Goal: Task Accomplishment & Management: Manage account settings

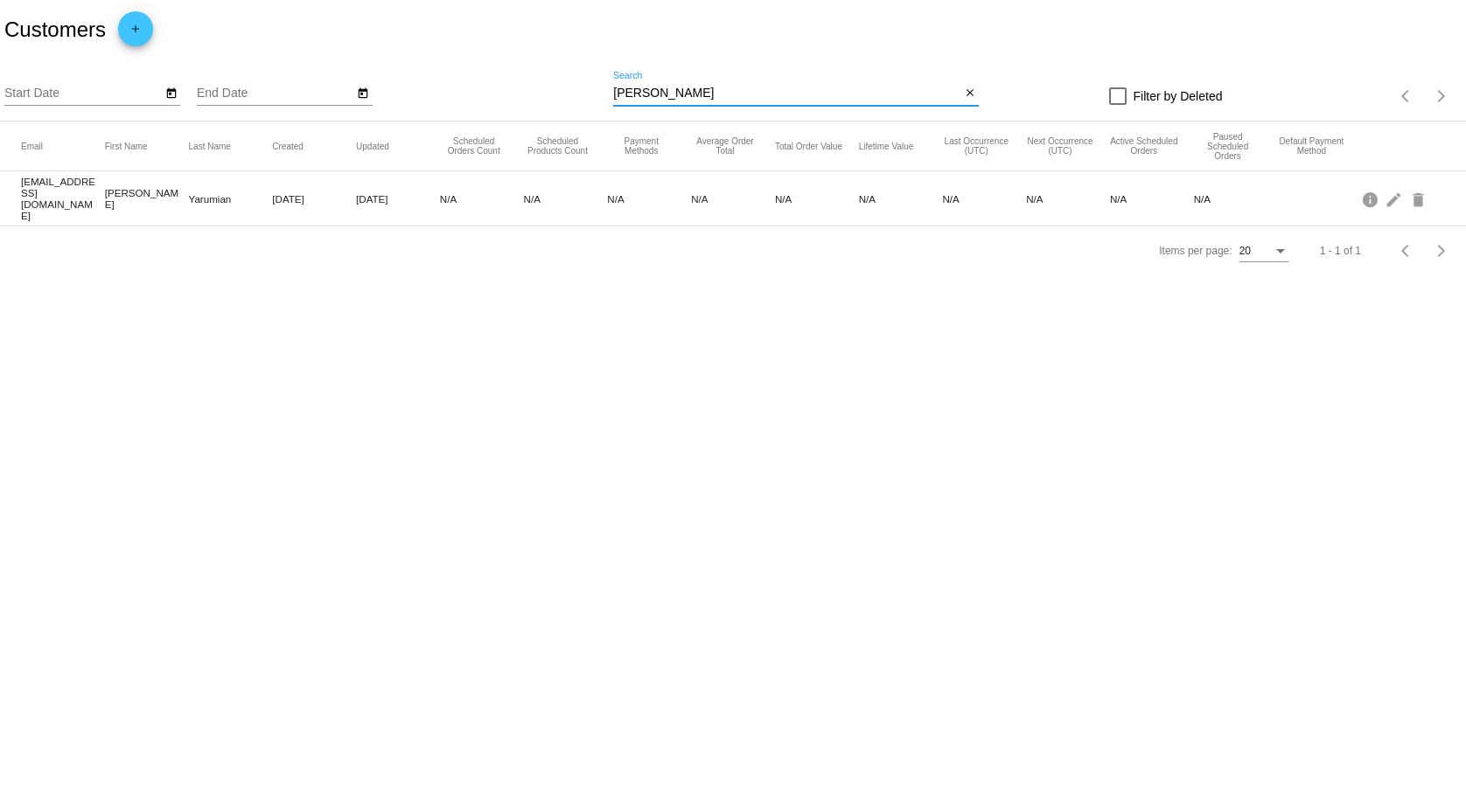
click at [681, 95] on input "[PERSON_NAME]" at bounding box center [786, 93] width 347 height 14
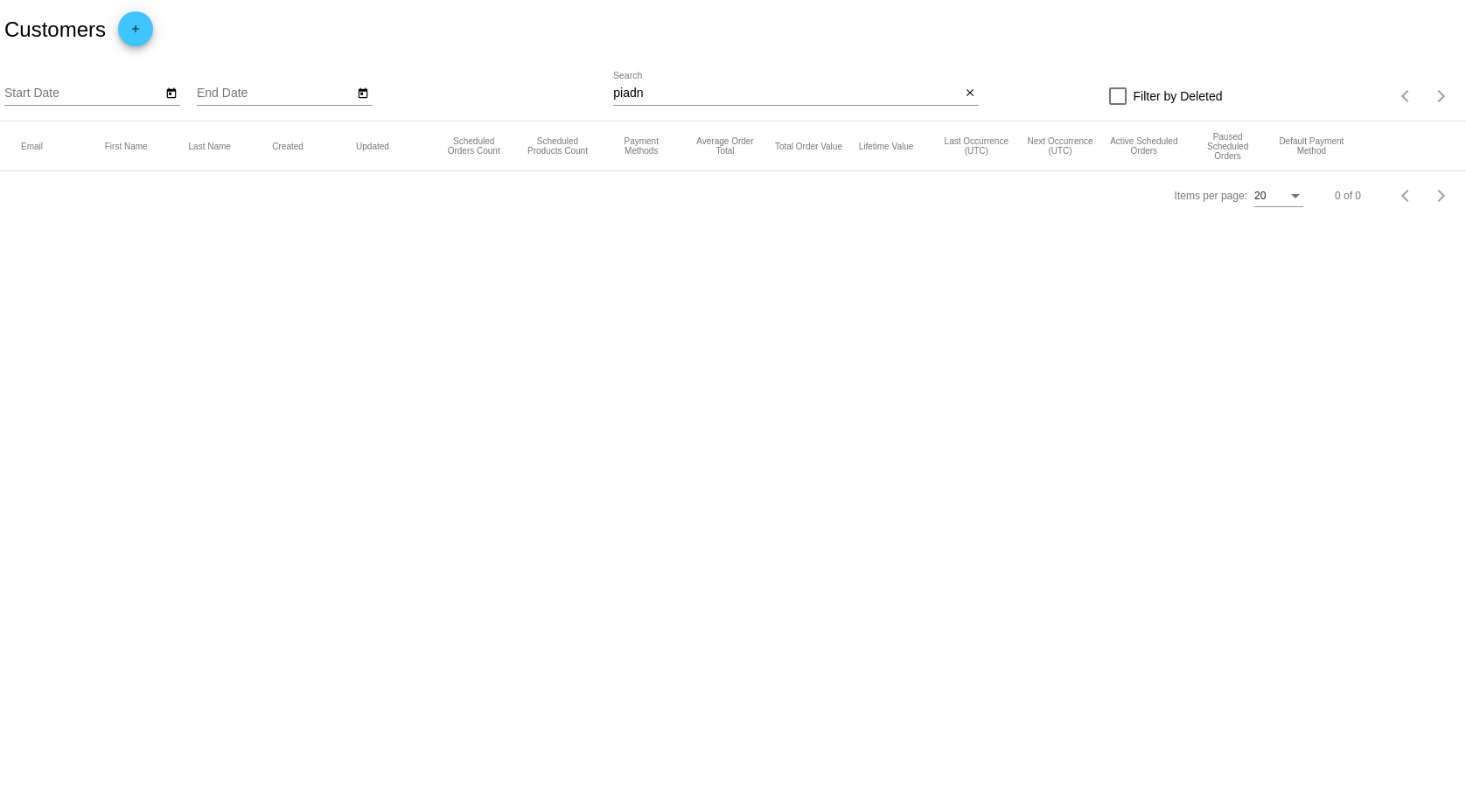
click at [653, 93] on input "piadn" at bounding box center [786, 93] width 347 height 14
paste input "luglighting"
click at [662, 90] on input "pluglighting" at bounding box center [786, 93] width 347 height 14
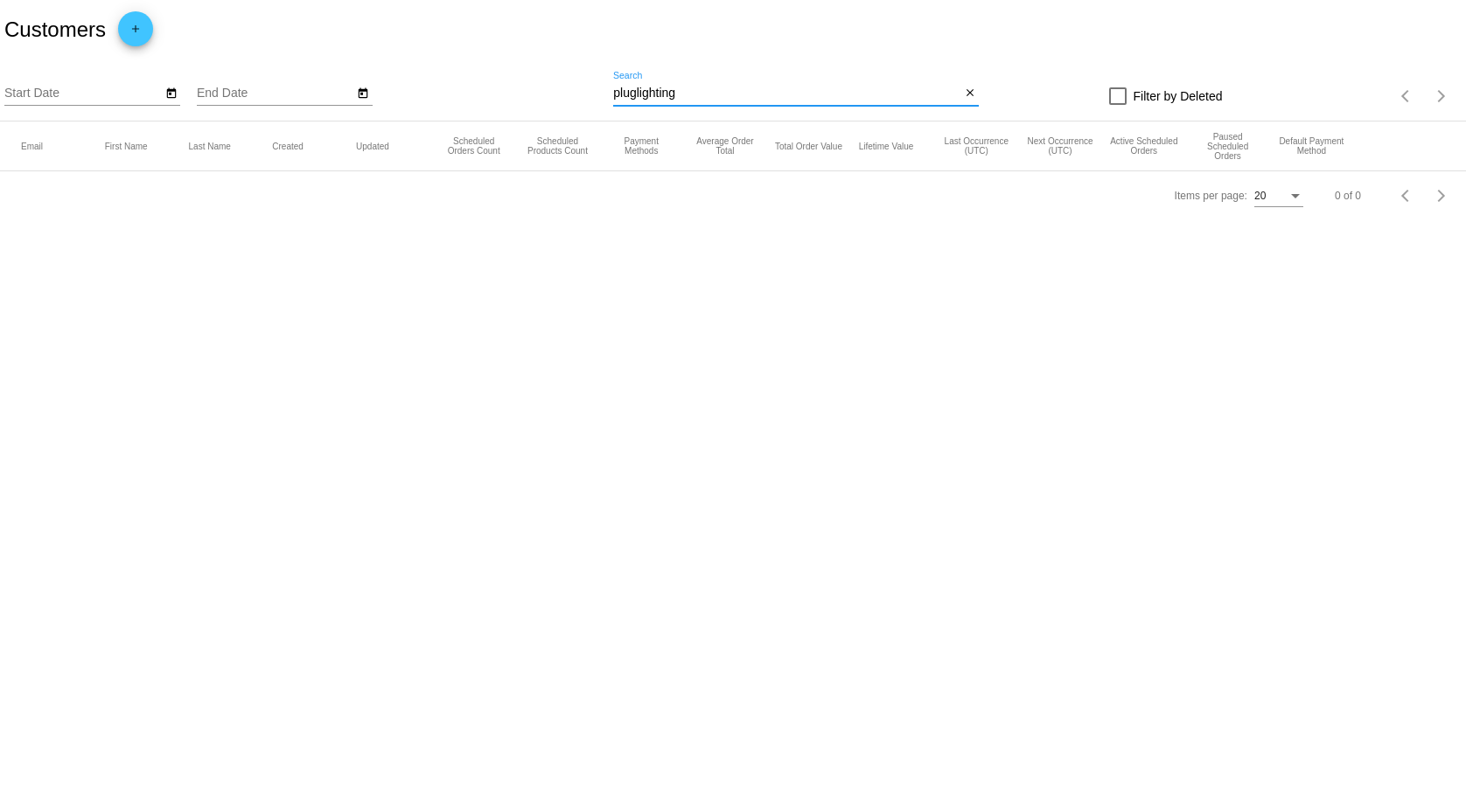
paste input "[PERSON_NAME]"
drag, startPoint x: 670, startPoint y: 91, endPoint x: 588, endPoint y: 98, distance: 82.3
click at [613, 98] on input "[PERSON_NAME]" at bounding box center [786, 93] width 347 height 14
paste input "[PERSON_NAME]"
click at [635, 97] on input "[PERSON_NAME]" at bounding box center [786, 93] width 347 height 14
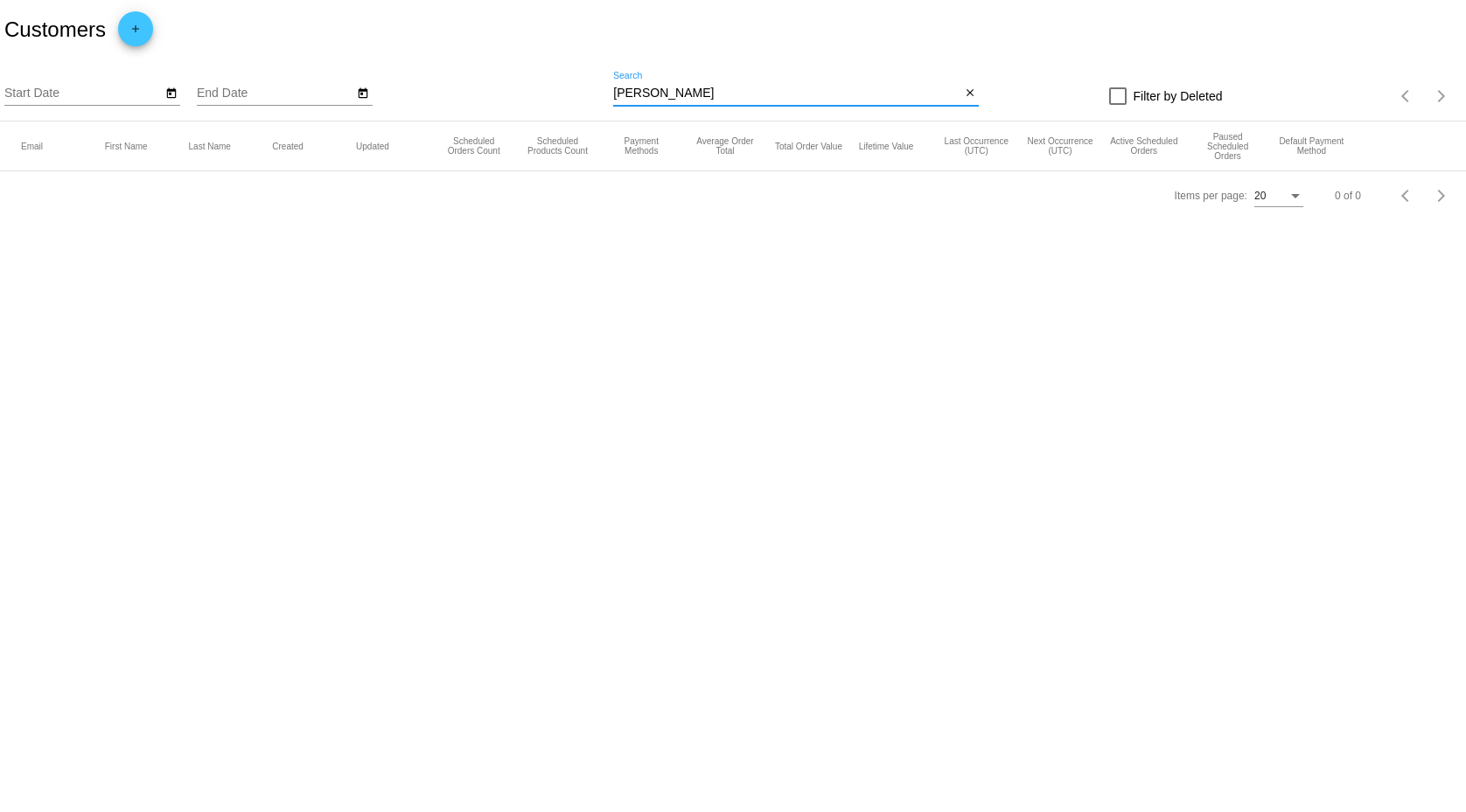
click at [635, 97] on input "[PERSON_NAME]" at bounding box center [786, 93] width 347 height 14
paste input "piadn@pluglighting,com"
type input "piadn@pluglighting,com"
click at [1119, 94] on div at bounding box center [1118, 96] width 18 height 18
click at [1118, 105] on input "Filter by Deleted" at bounding box center [1117, 105] width 1 height 1
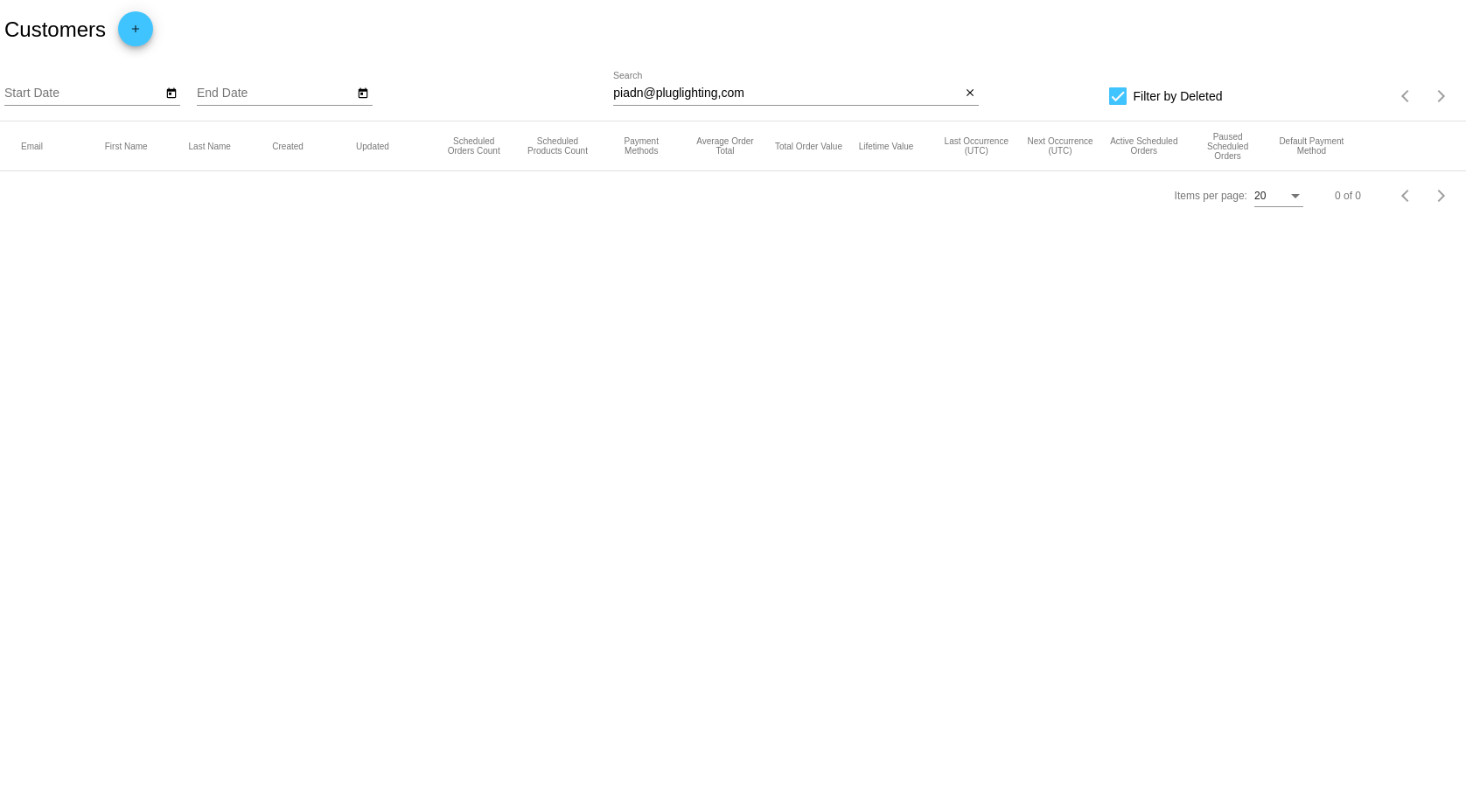
click at [1120, 97] on div at bounding box center [1118, 96] width 18 height 18
click at [1118, 105] on input "Filter by Deleted" at bounding box center [1117, 105] width 1 height 1
checkbox input "false"
click at [967, 95] on mat-icon "close" at bounding box center [969, 93] width 12 height 14
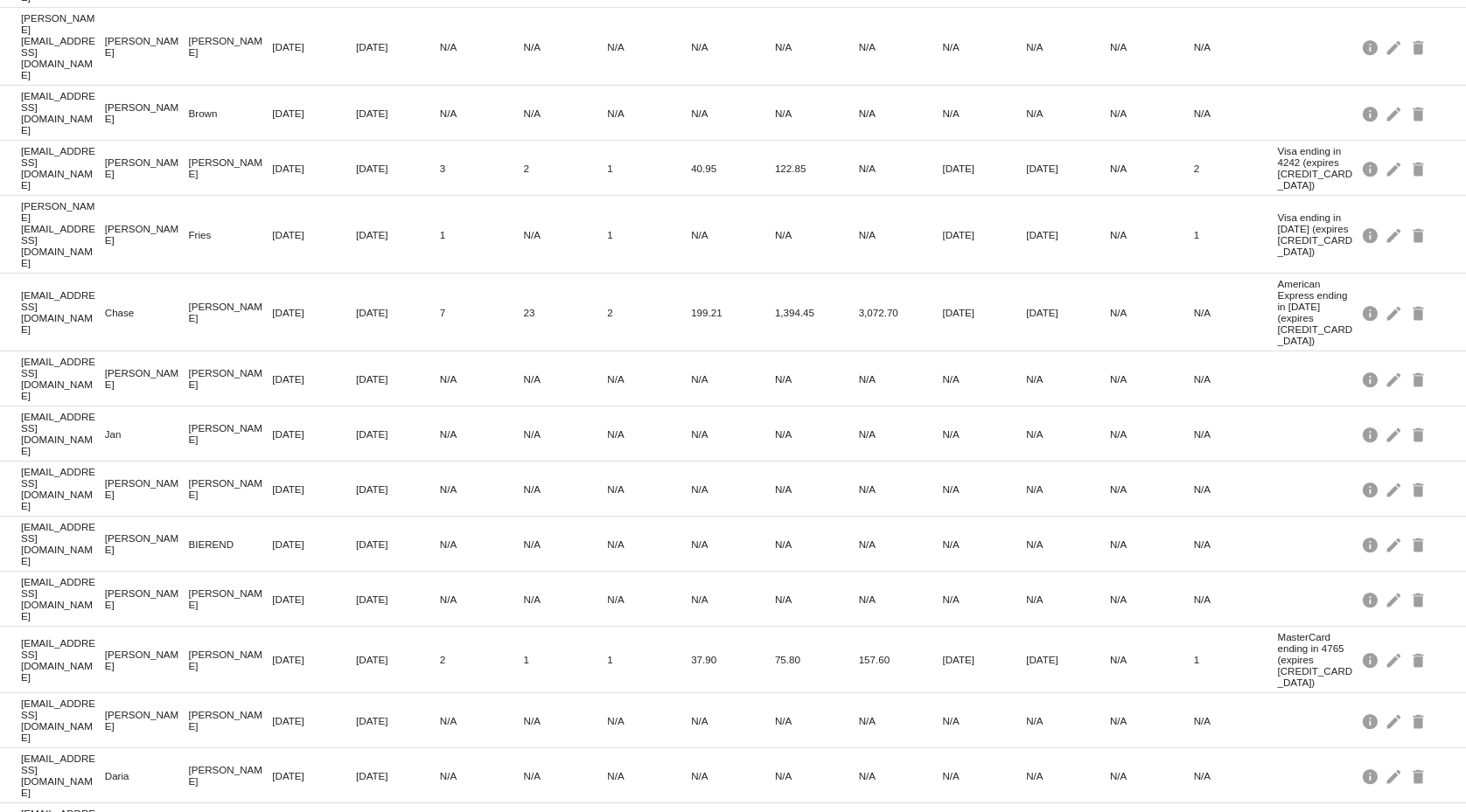
scroll to position [342, 0]
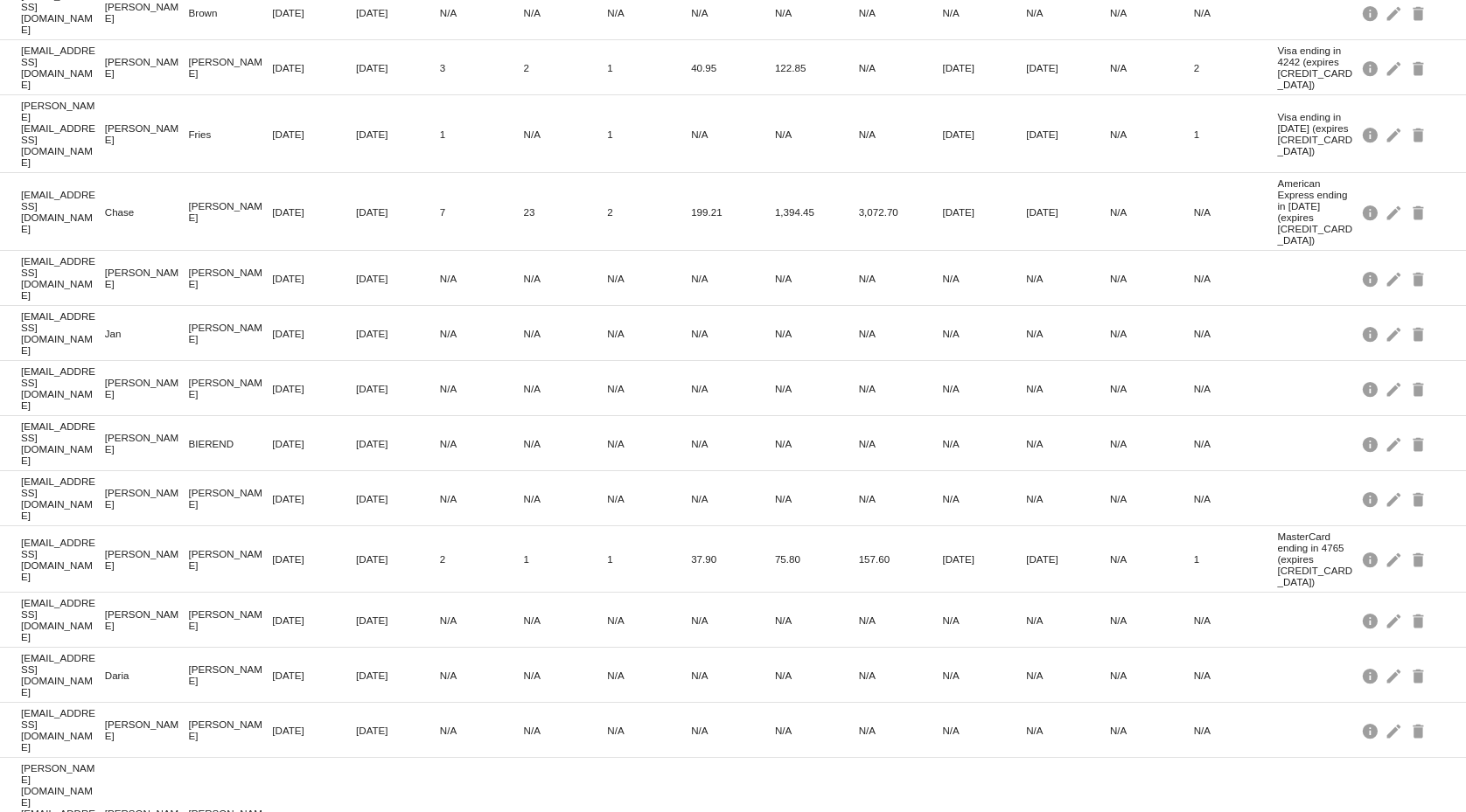
click at [1207, 777] on span "100" at bounding box center [1226, 779] width 49 height 32
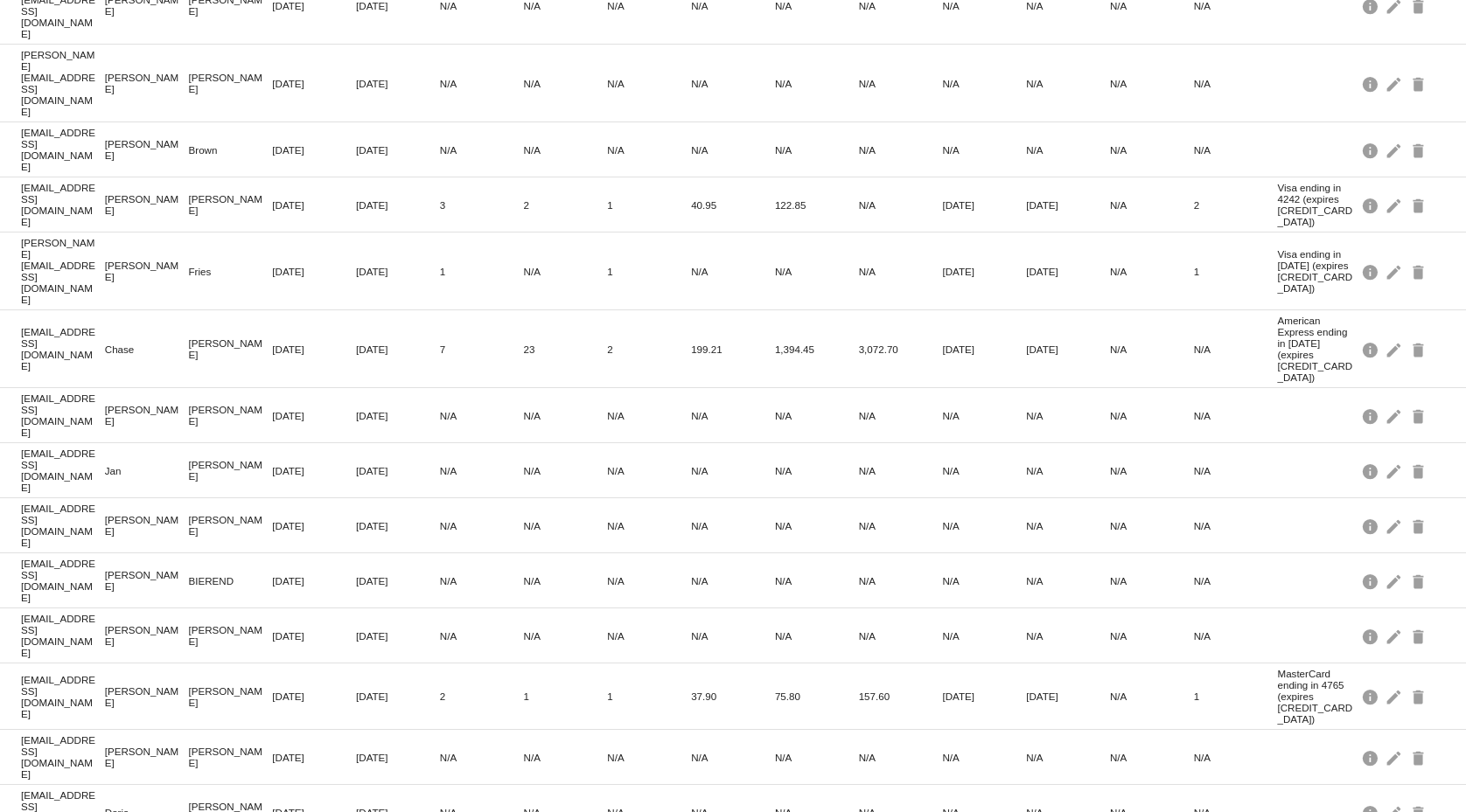
scroll to position [0, 0]
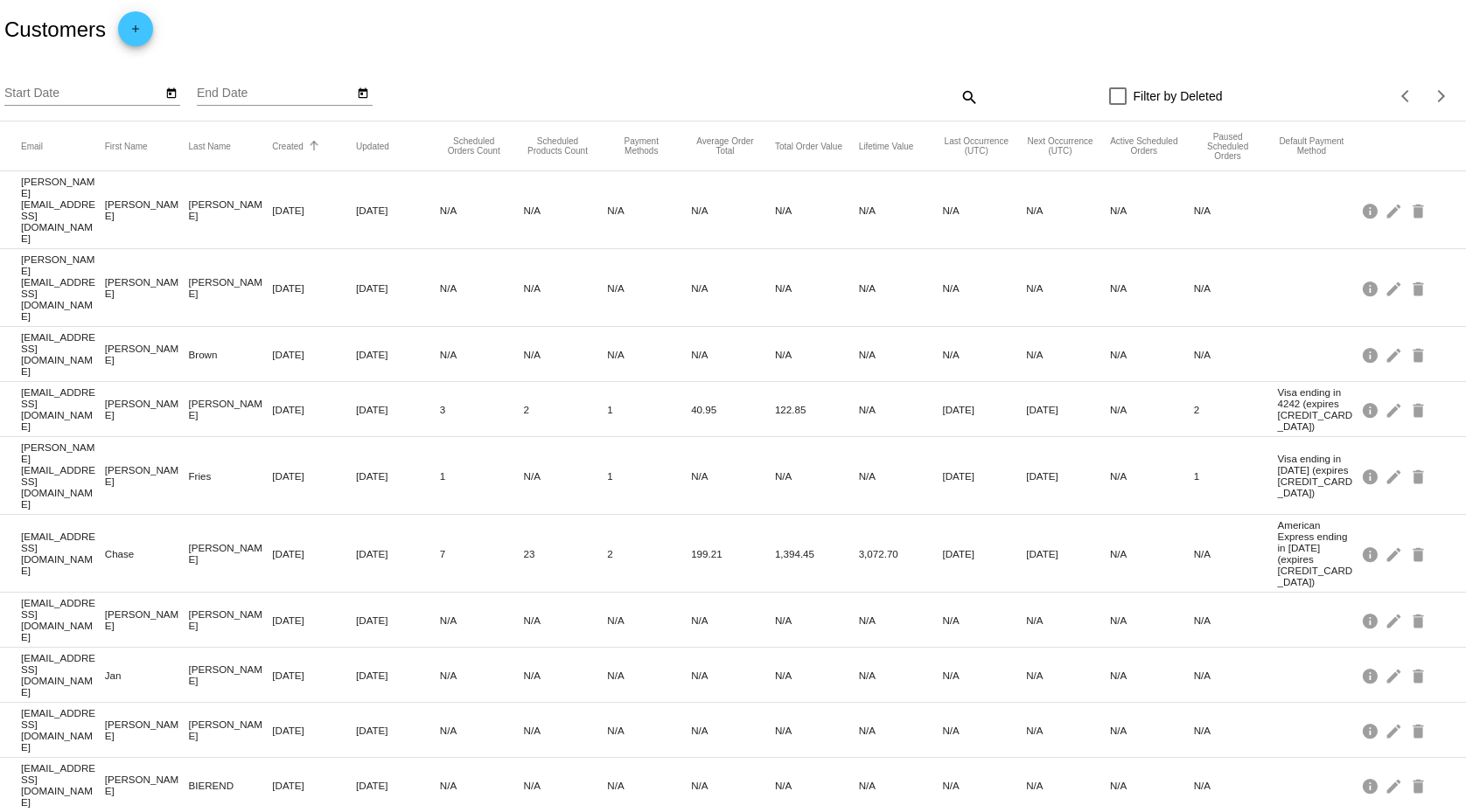
click at [282, 142] on button "Created" at bounding box center [288, 146] width 32 height 10
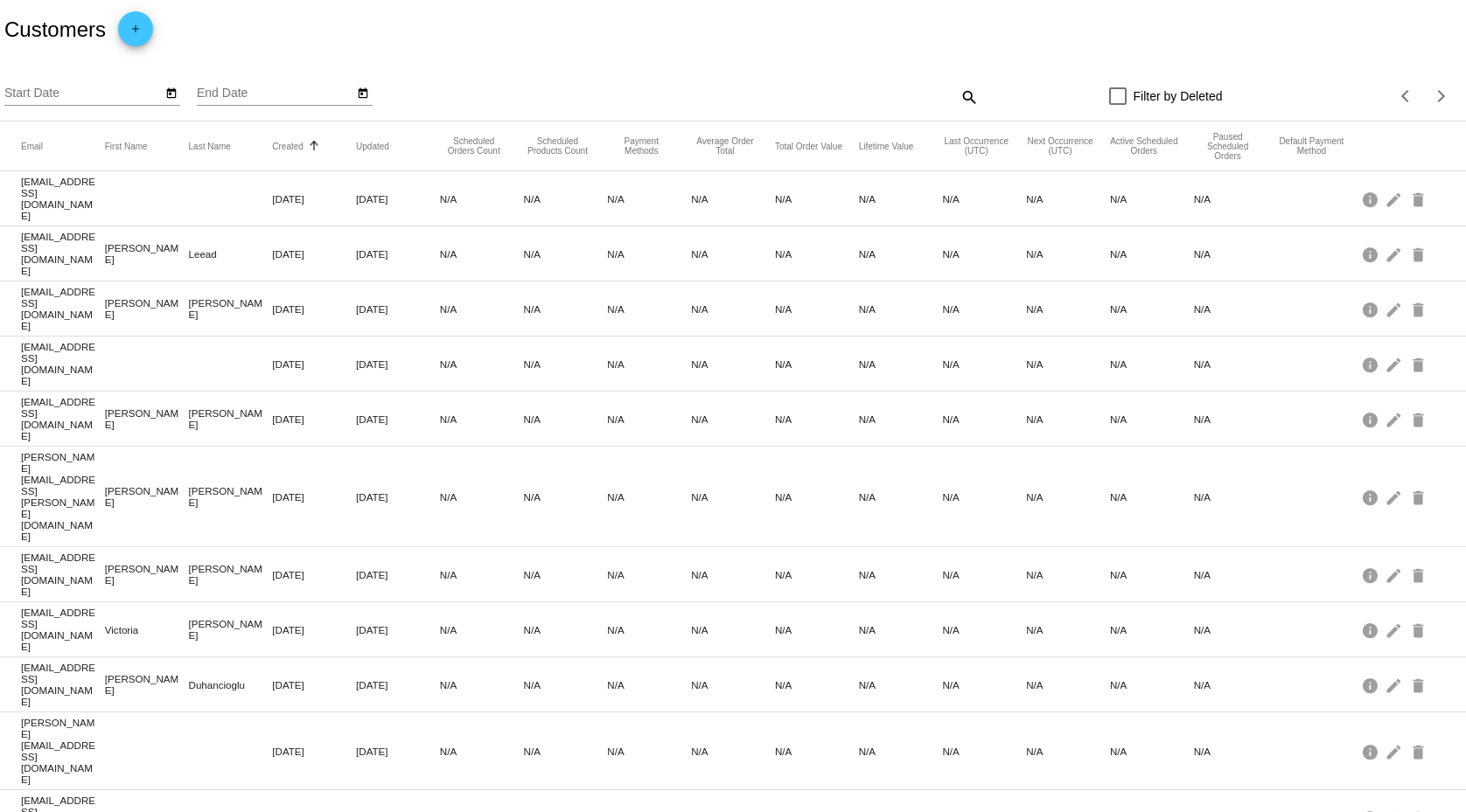
click at [285, 144] on button "Created" at bounding box center [288, 146] width 32 height 10
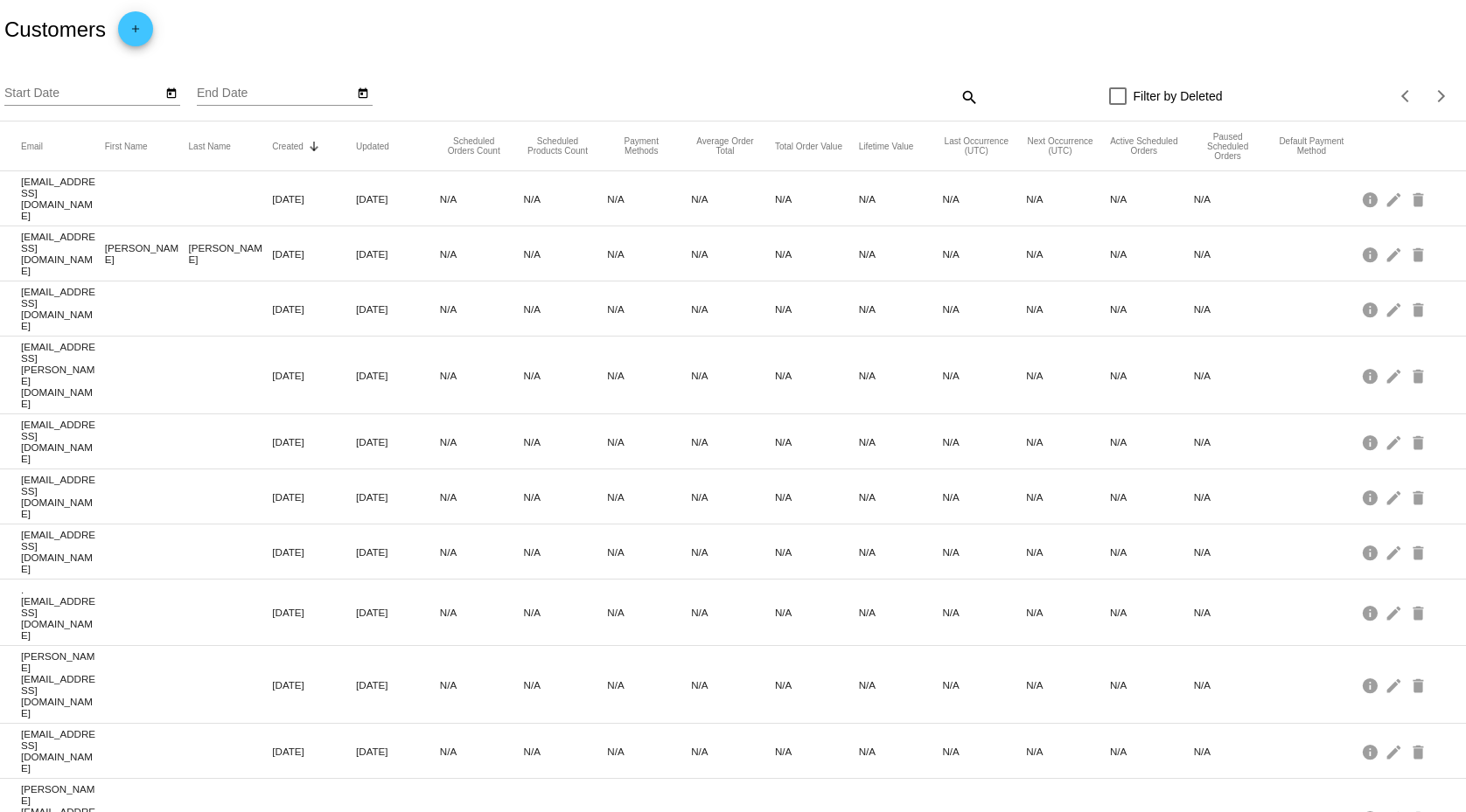
click at [959, 98] on mat-icon "search" at bounding box center [968, 97] width 21 height 27
click at [673, 88] on input "Search" at bounding box center [796, 93] width 366 height 14
paste input "[EMAIL_ADDRESS][DOMAIN_NAME]"
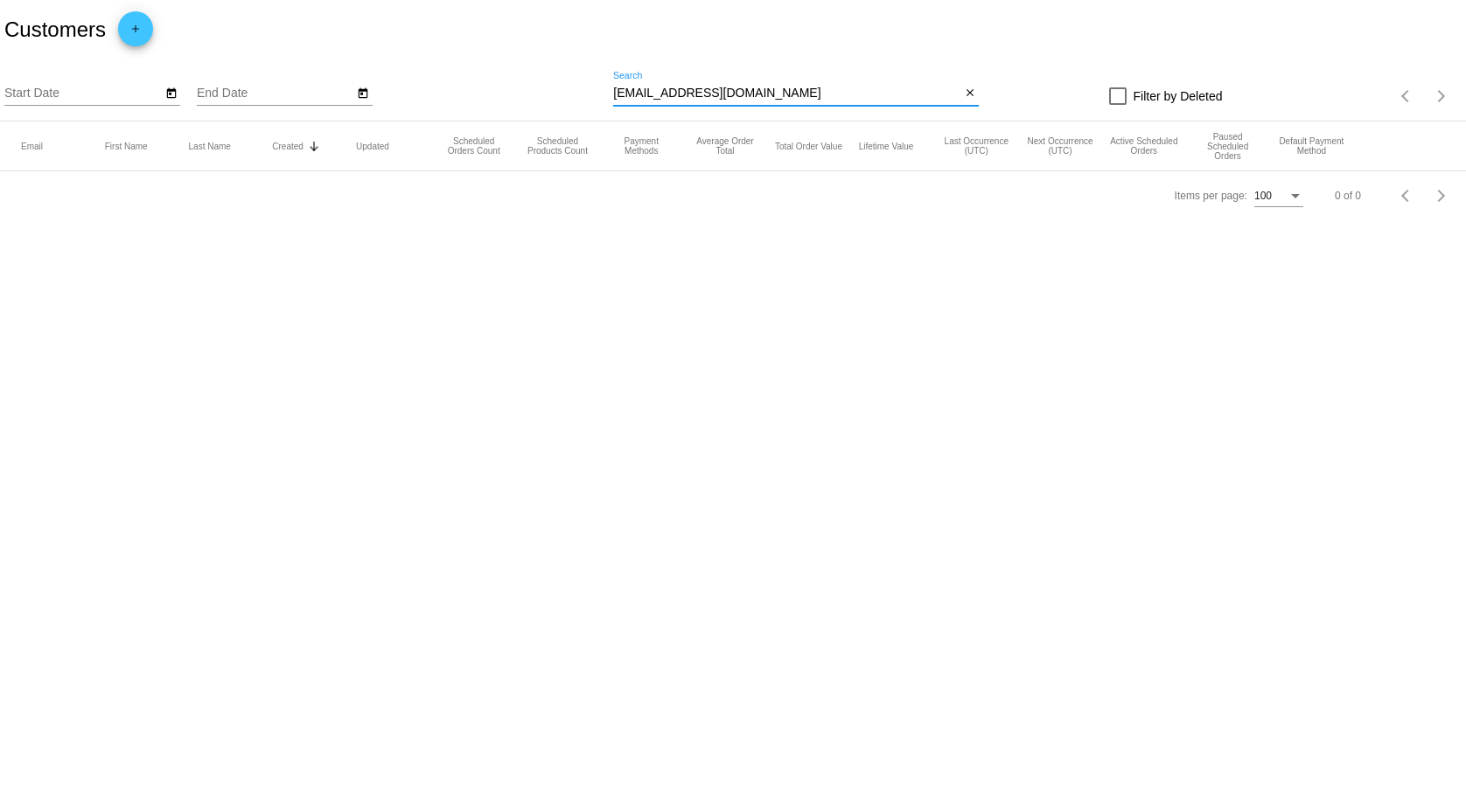
type input "[EMAIL_ADDRESS][DOMAIN_NAME]"
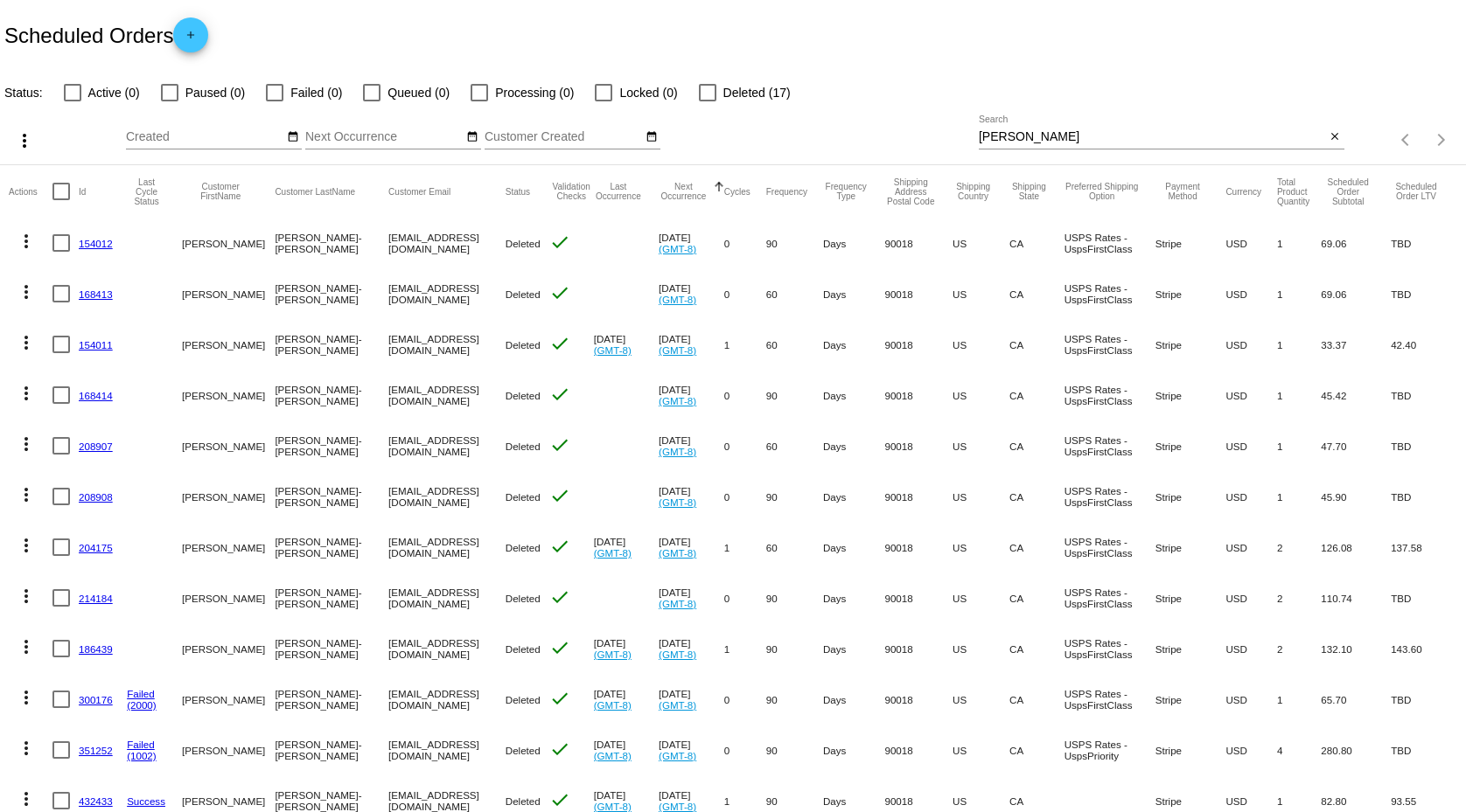
click at [1023, 141] on input "[PERSON_NAME]" at bounding box center [1152, 136] width 347 height 14
paste input "[PERSON_NAME]"
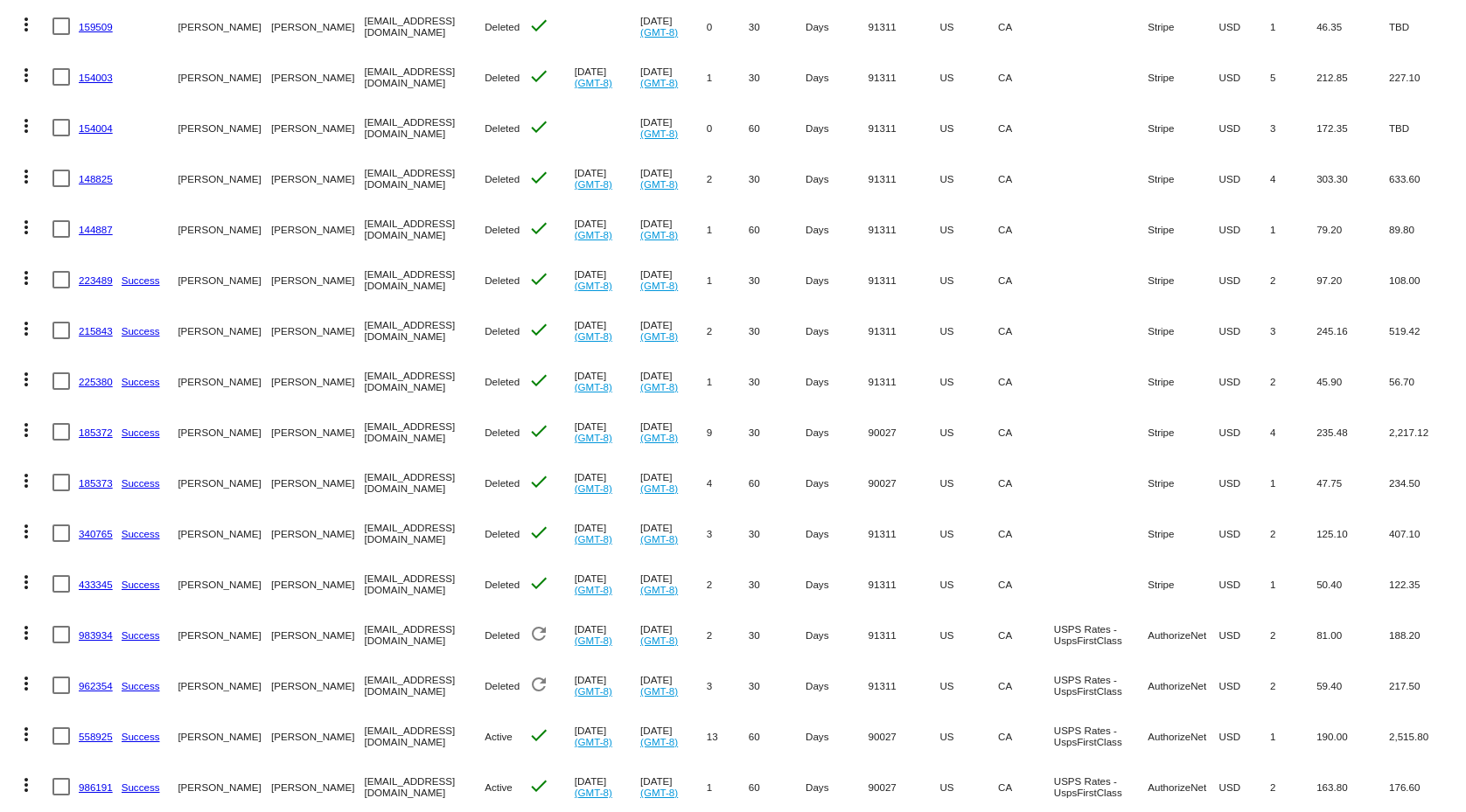
scroll to position [331, 0]
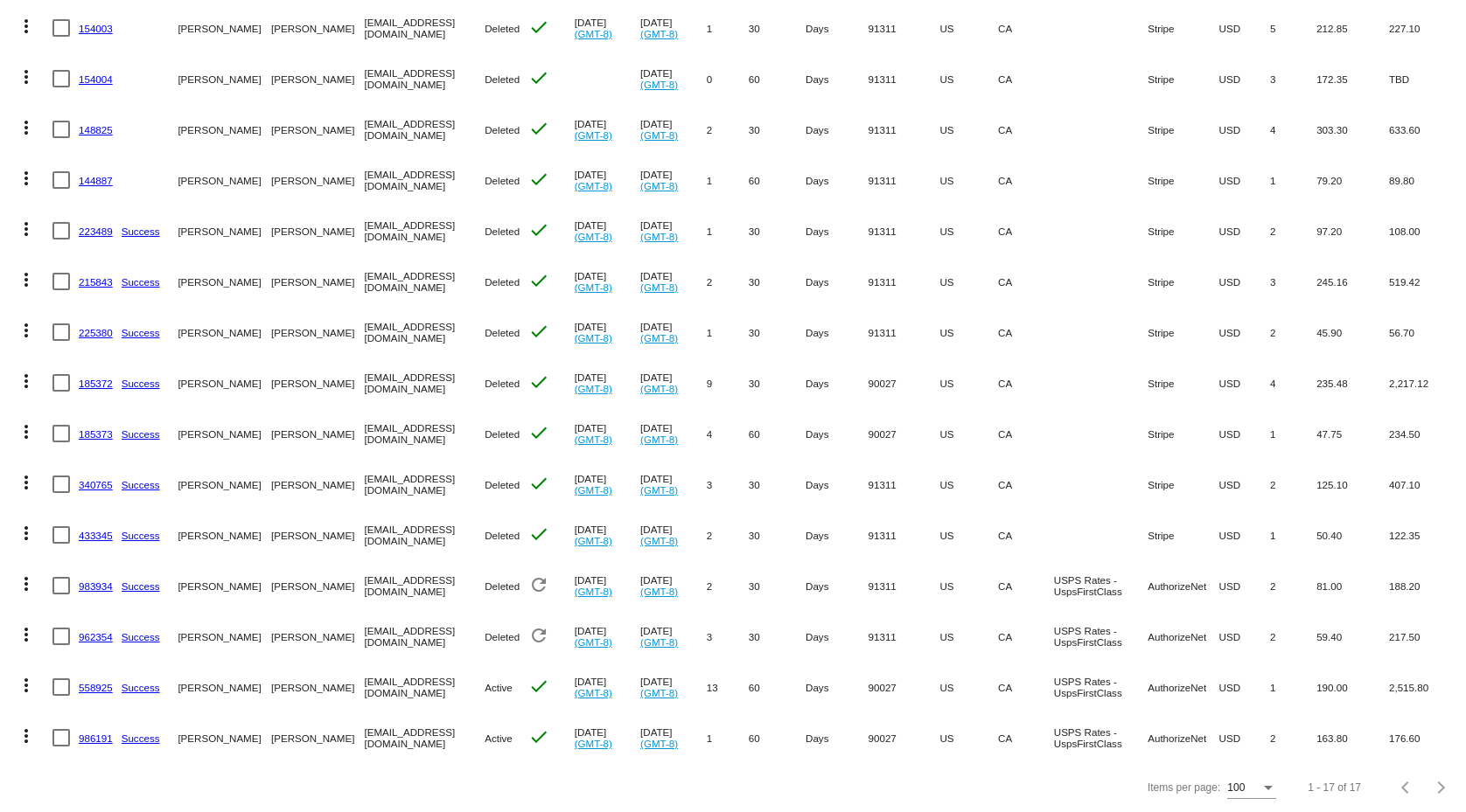
click at [271, 666] on mat-cell "DeLeon-Neumayr" at bounding box center [318, 687] width 93 height 51
copy mat-cell "[PERSON_NAME]"
drag, startPoint x: 117, startPoint y: 674, endPoint x: 81, endPoint y: 679, distance: 36.3
click at [81, 679] on mat-cell "558925" at bounding box center [100, 687] width 43 height 51
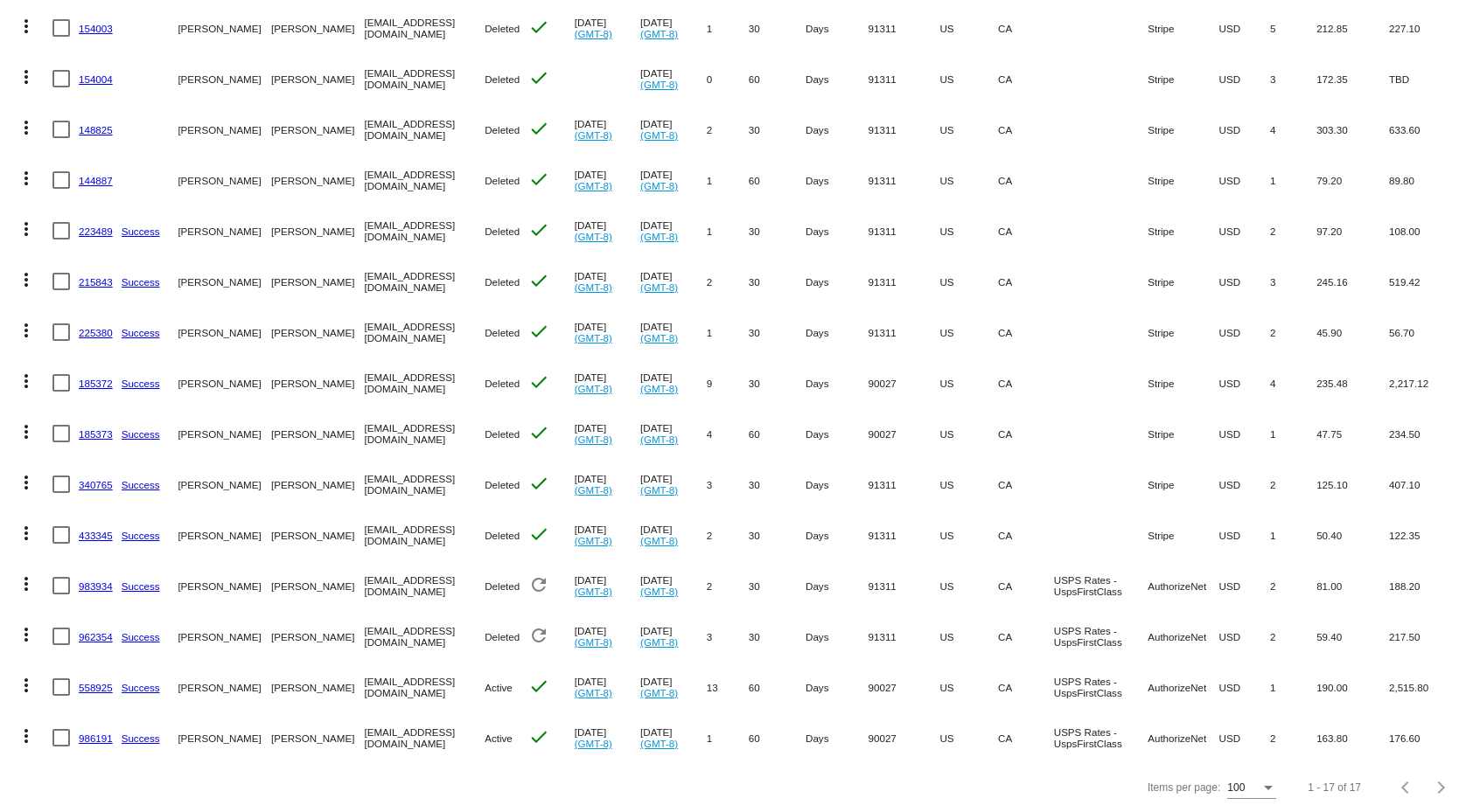
copy link "558925"
click at [97, 682] on link "558925" at bounding box center [96, 688] width 34 height 11
click at [364, 423] on mat-cell "[EMAIL_ADDRESS][DOMAIN_NAME]" at bounding box center [424, 433] width 121 height 51
copy mat-cell "piadn"
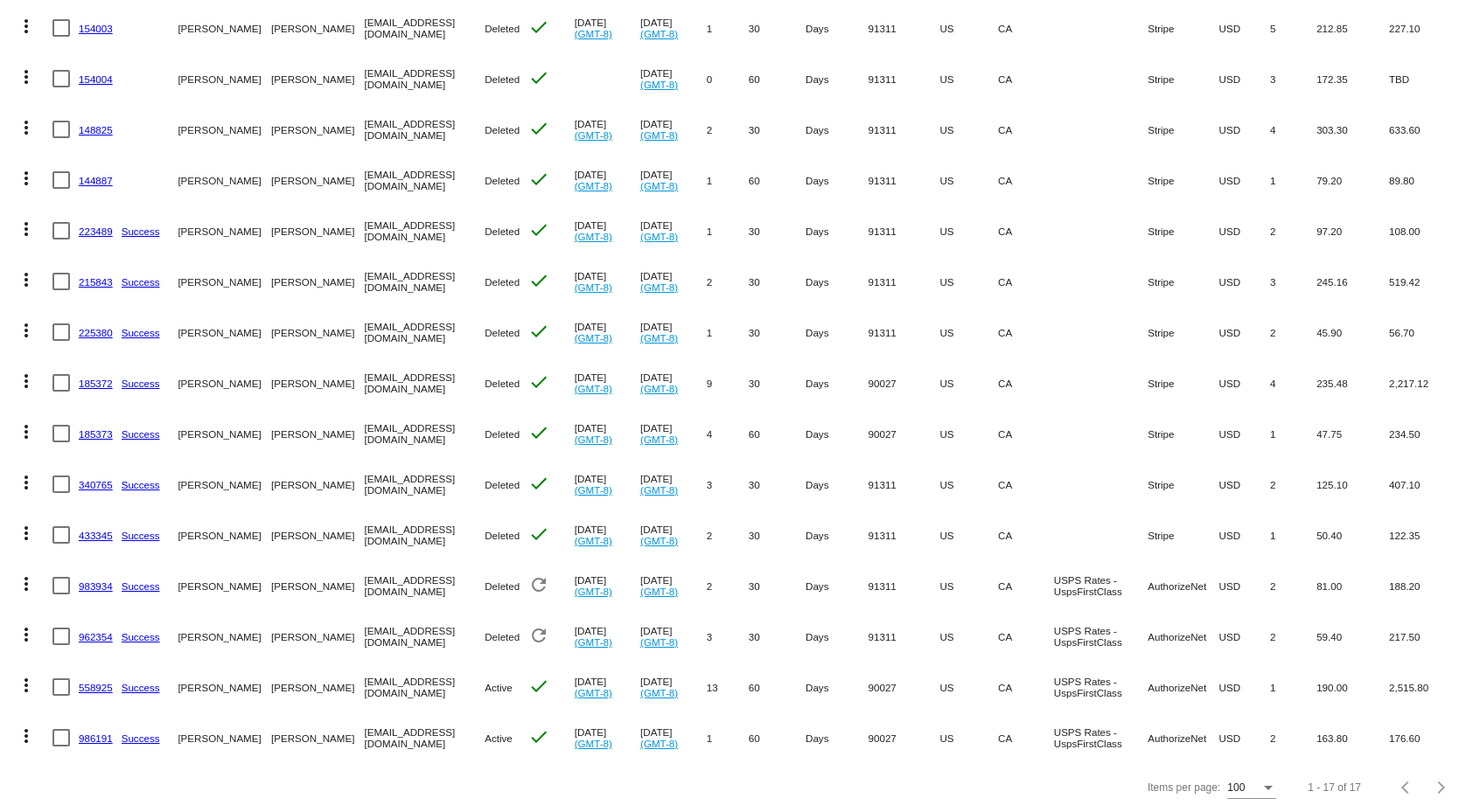
drag, startPoint x: 113, startPoint y: 677, endPoint x: 79, endPoint y: 678, distance: 34.0
click at [79, 678] on mat-cell "558925" at bounding box center [100, 687] width 43 height 51
copy link "558925"
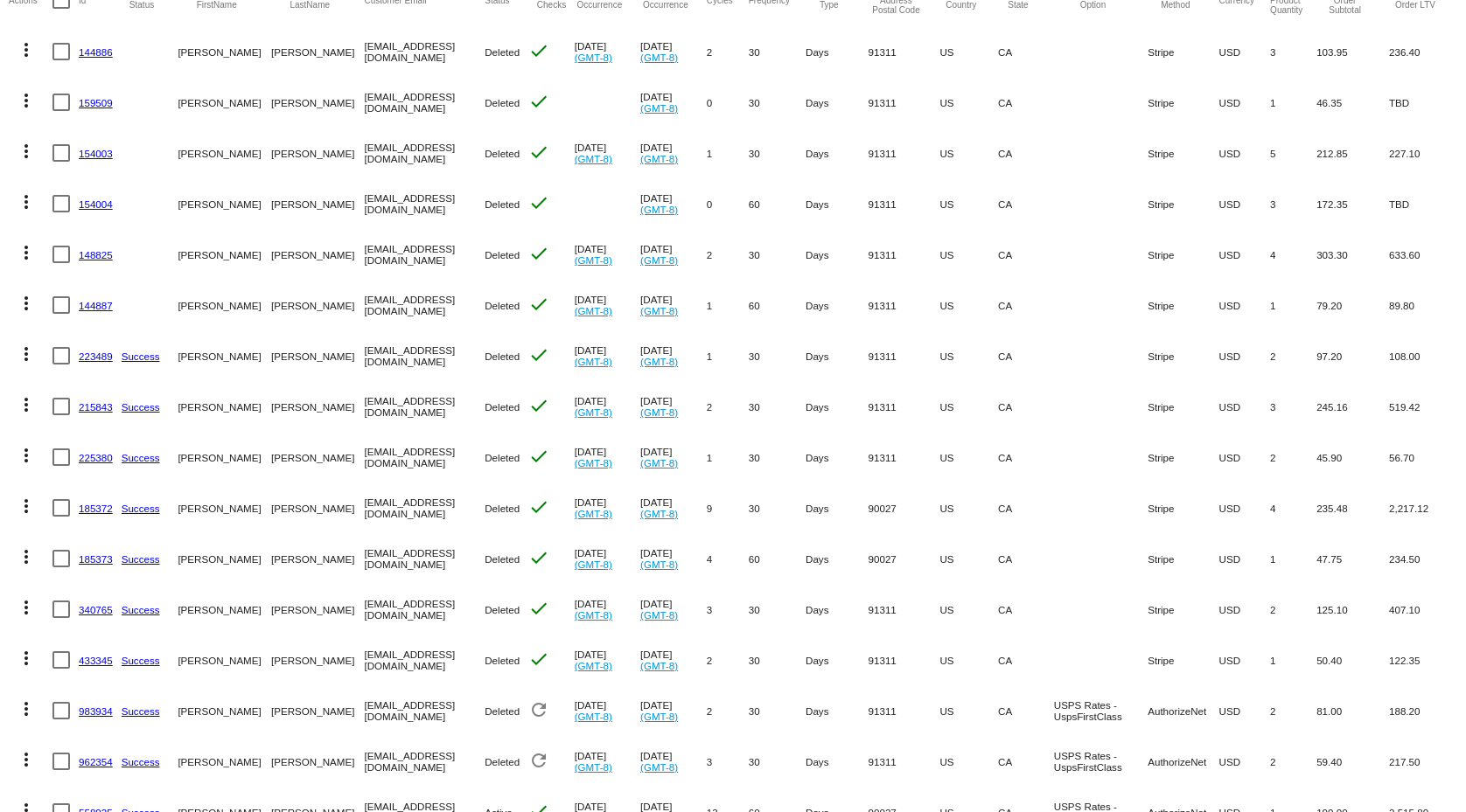
scroll to position [0, 0]
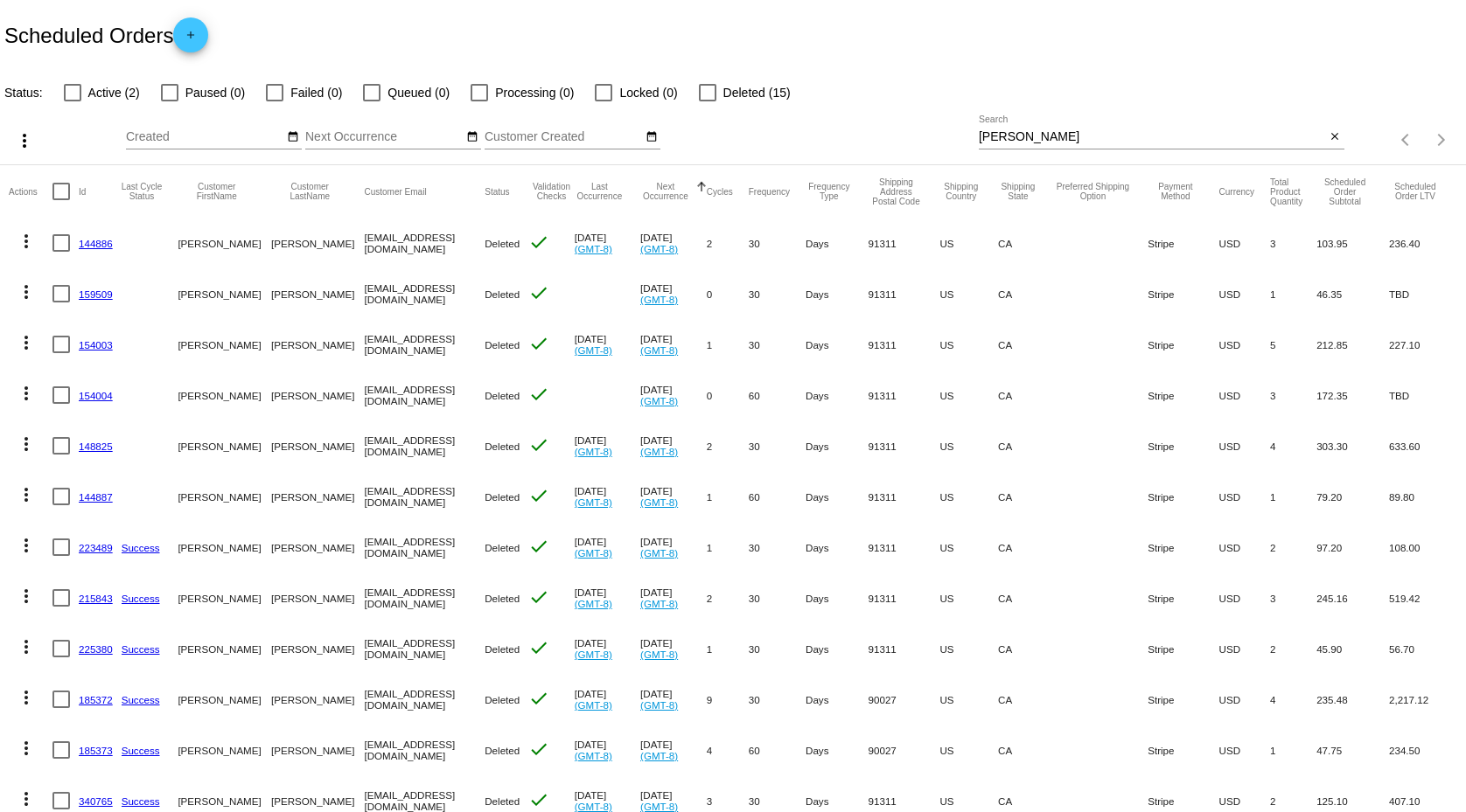
click at [996, 136] on input "[PERSON_NAME]" at bounding box center [1152, 136] width 347 height 14
paste input "[EMAIL_ADDRESS][DOMAIN_NAME]"
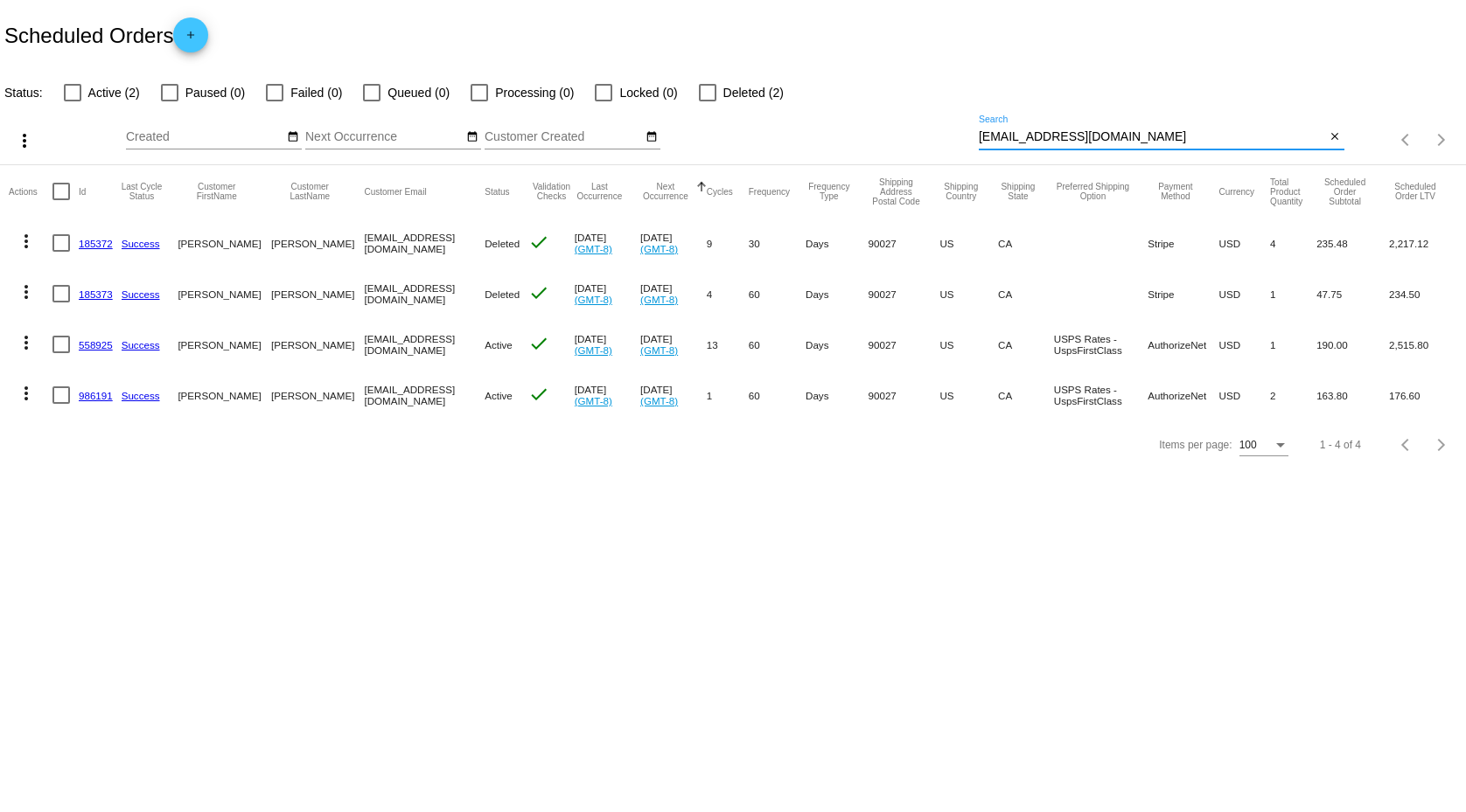
type input "[EMAIL_ADDRESS][DOMAIN_NAME]"
click at [64, 344] on div at bounding box center [61, 344] width 18 height 18
click at [61, 354] on input "checkbox" at bounding box center [60, 354] width 1 height 1
checkbox input "true"
click at [59, 393] on div at bounding box center [61, 394] width 18 height 18
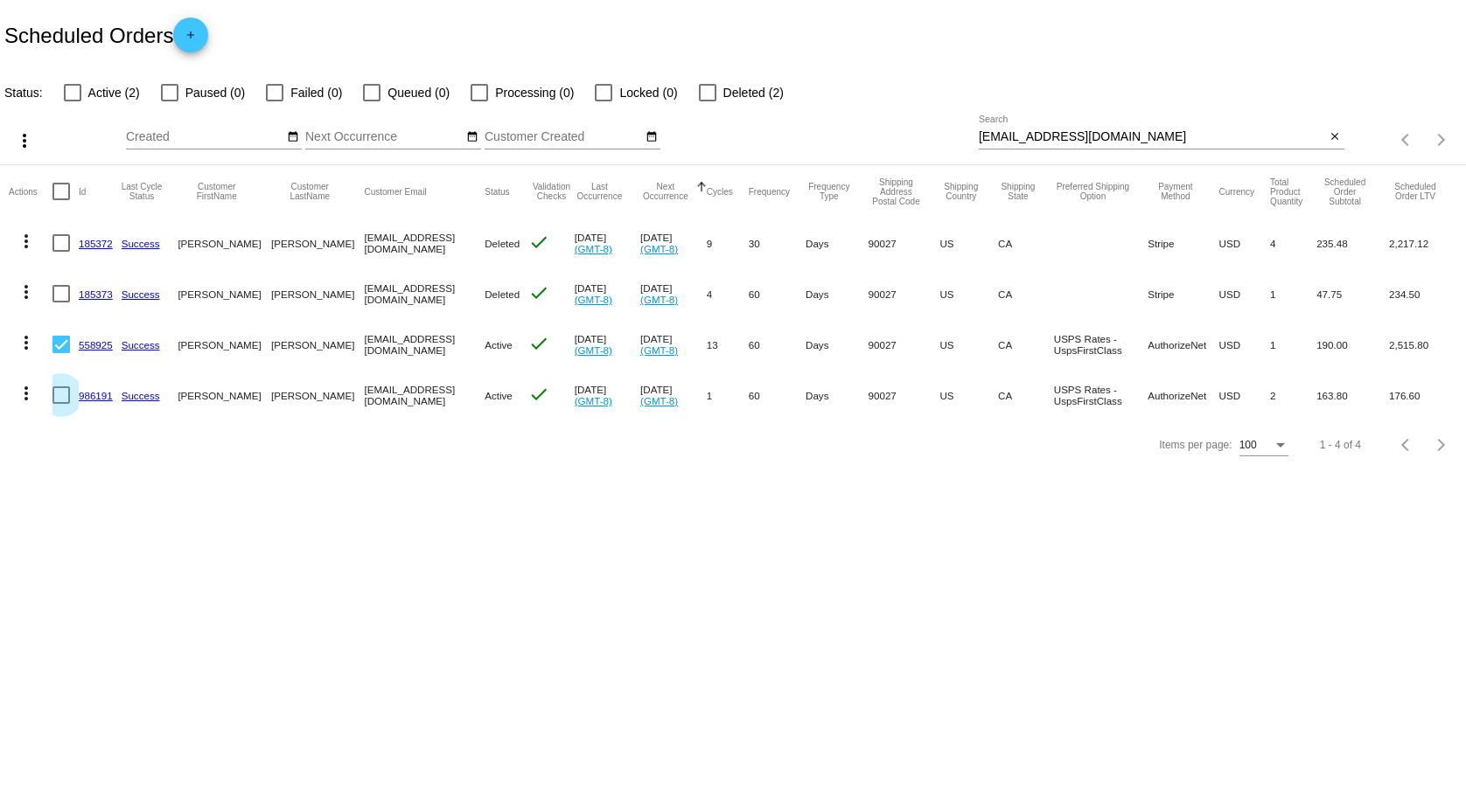
click at [60, 404] on input "checkbox" at bounding box center [60, 404] width 1 height 1
checkbox input "true"
click at [23, 341] on mat-icon "more_vert" at bounding box center [26, 342] width 21 height 21
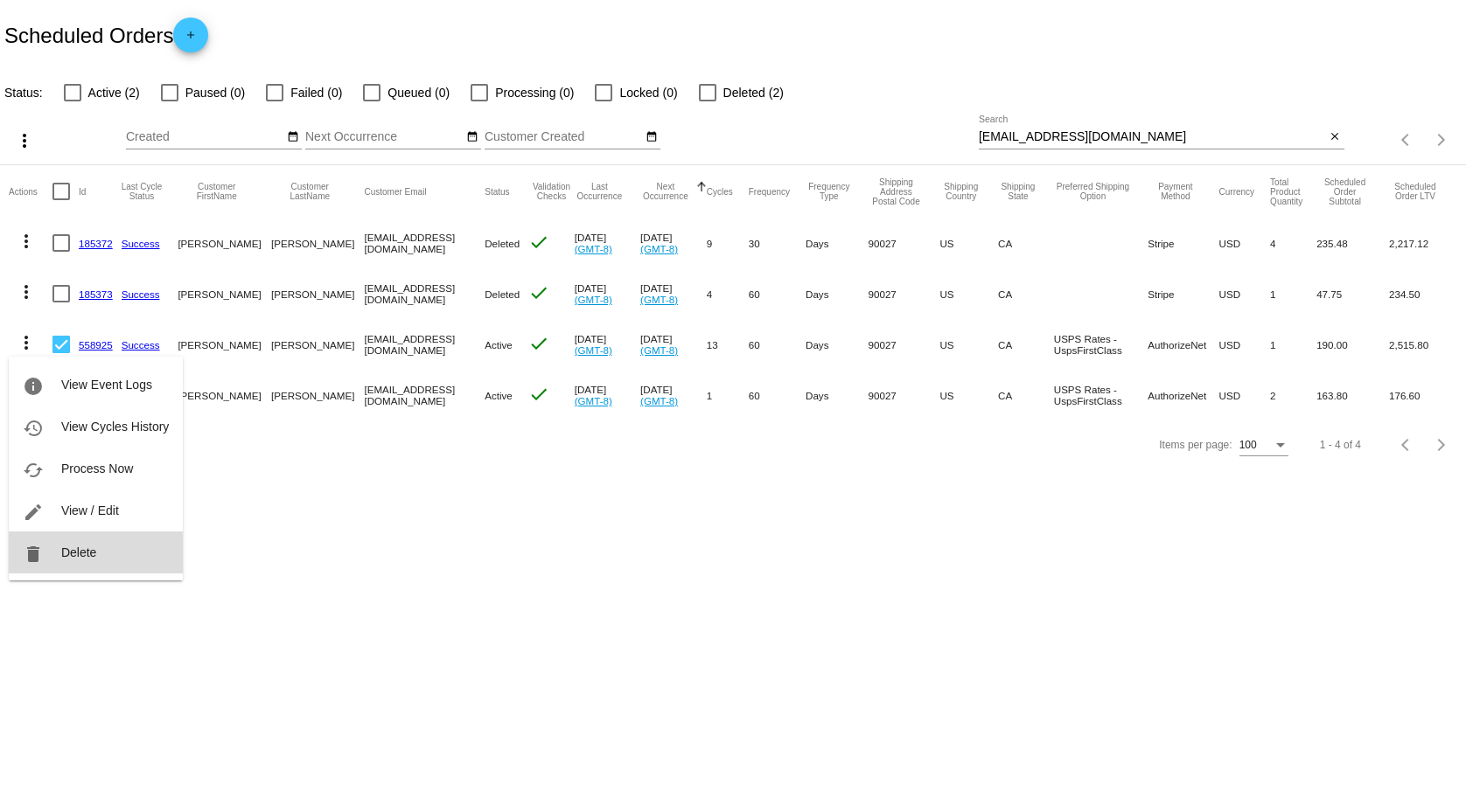
click at [84, 551] on span "Delete" at bounding box center [79, 552] width 35 height 14
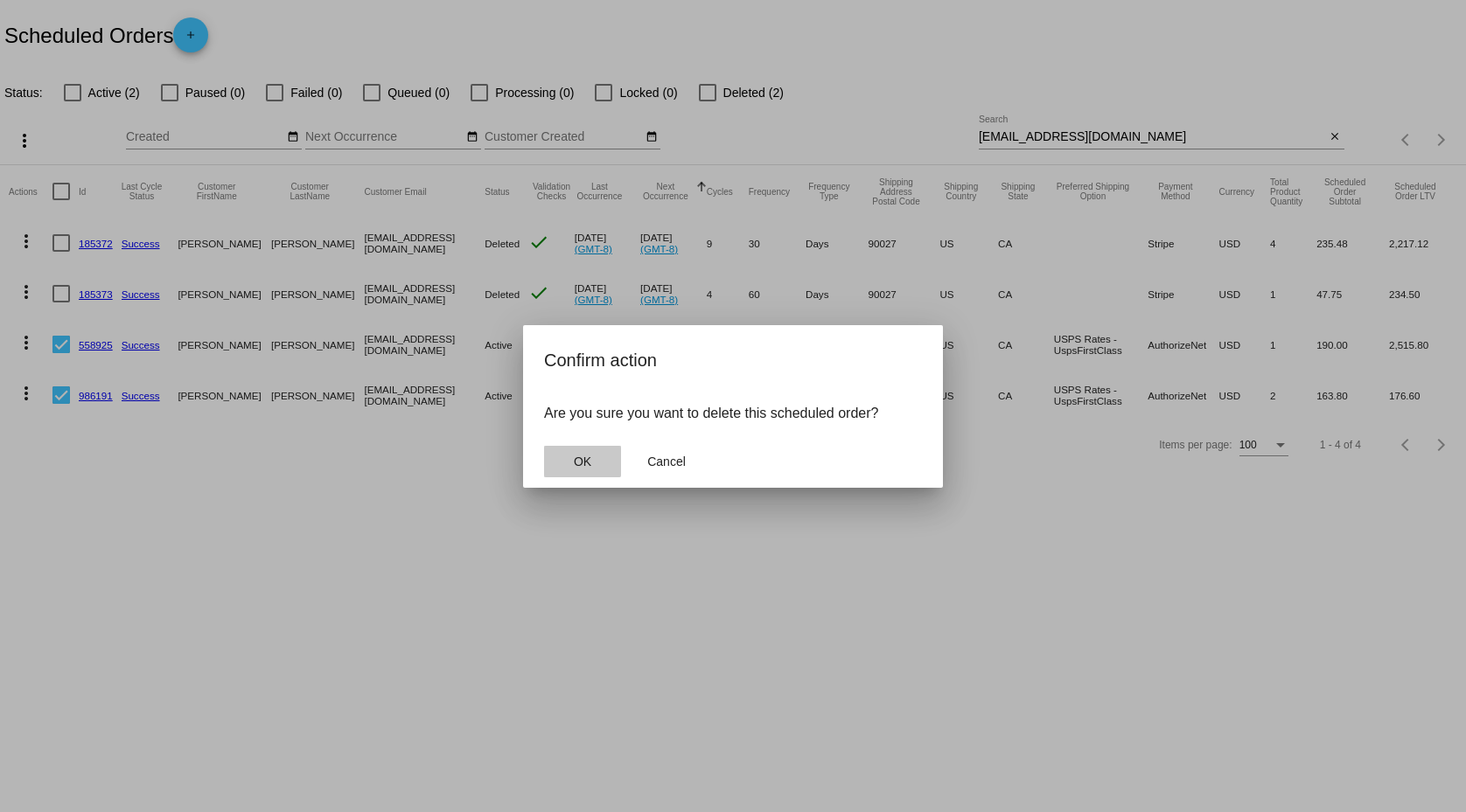
click at [577, 458] on span "OK" at bounding box center [582, 461] width 18 height 14
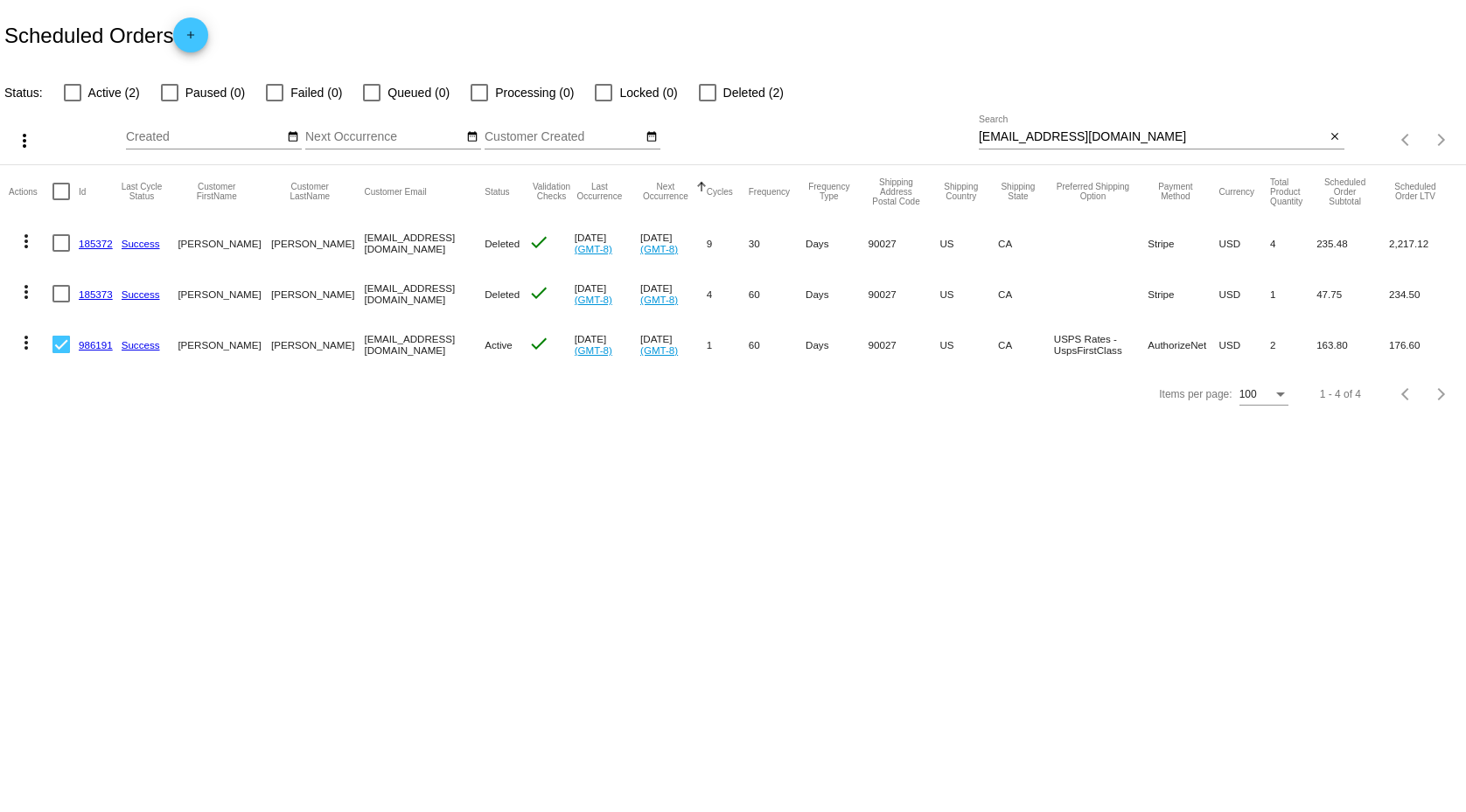
click at [24, 345] on mat-icon "more_vert" at bounding box center [26, 342] width 21 height 21
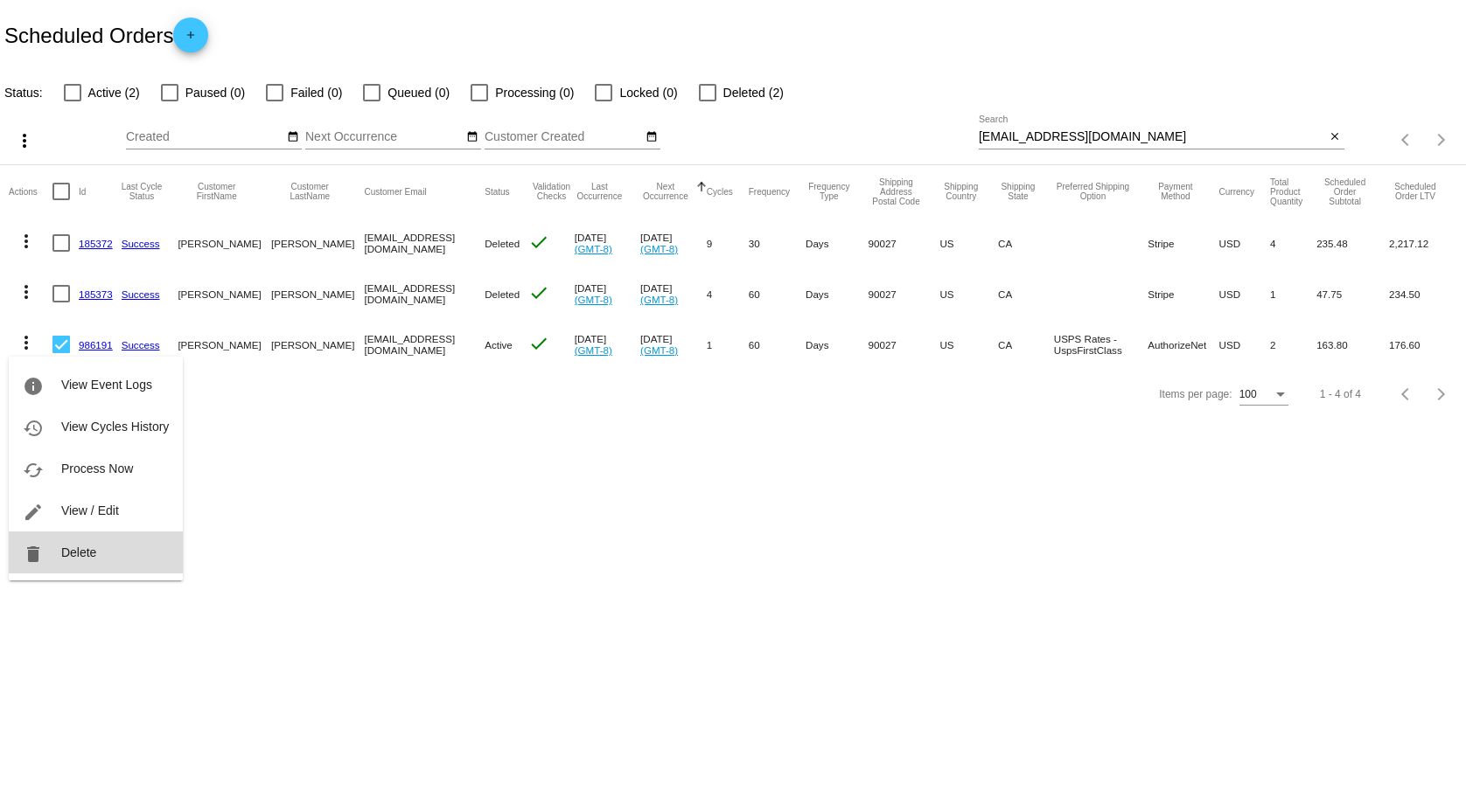
click at [74, 548] on span "Delete" at bounding box center [79, 552] width 35 height 14
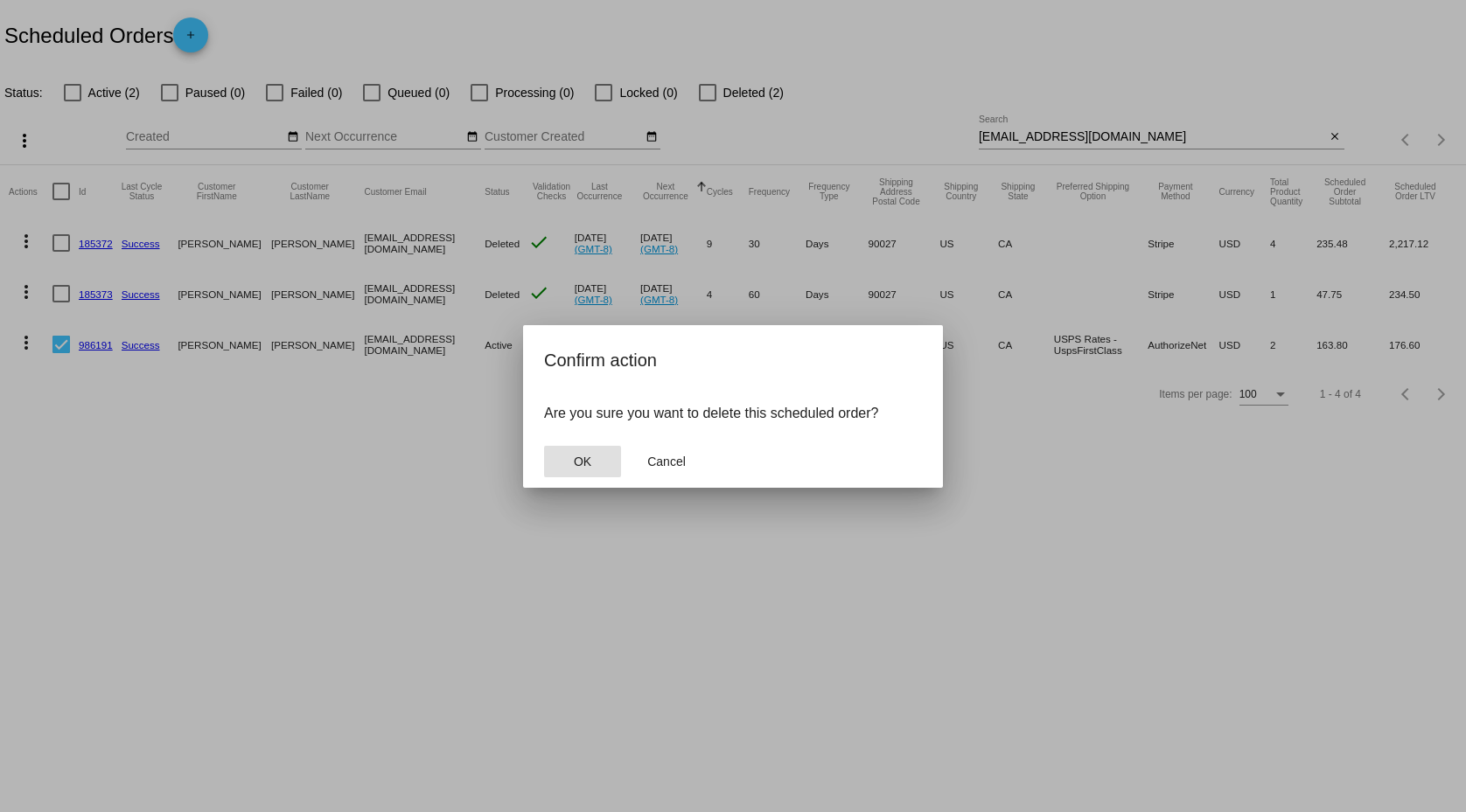
click at [578, 458] on span "OK" at bounding box center [582, 461] width 18 height 14
